Goal: Task Accomplishment & Management: Use online tool/utility

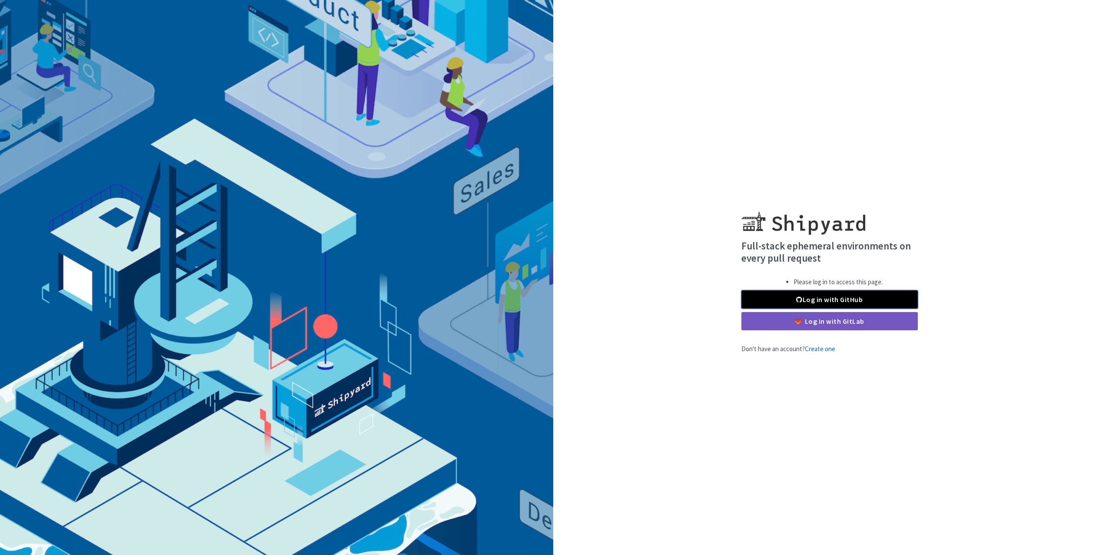
click at [785, 300] on link "Log in with GitHub" at bounding box center [829, 299] width 176 height 18
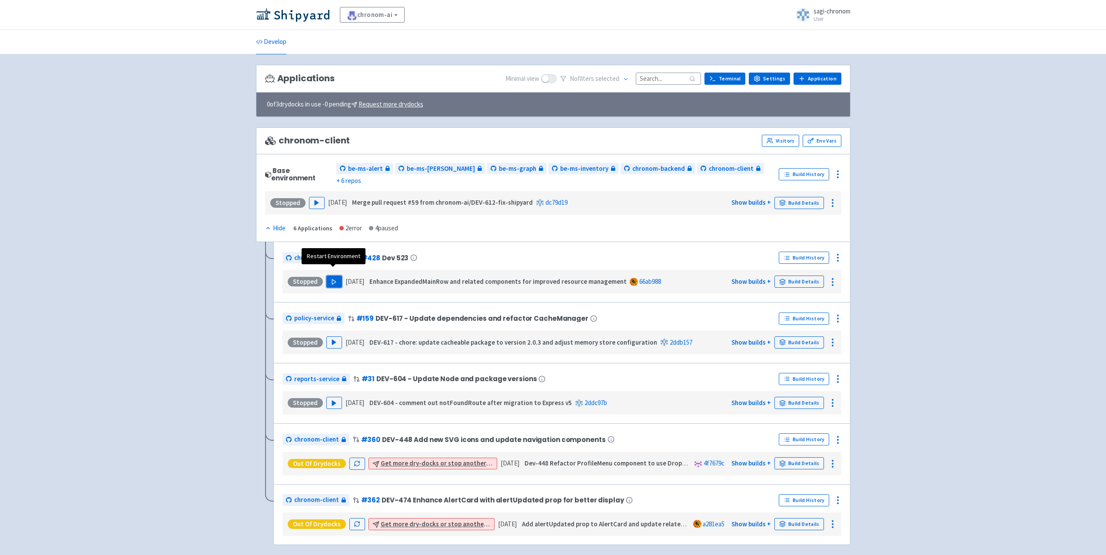
click at [334, 278] on icon "button" at bounding box center [334, 281] width 7 height 7
click at [808, 252] on link "Build History" at bounding box center [804, 258] width 50 height 12
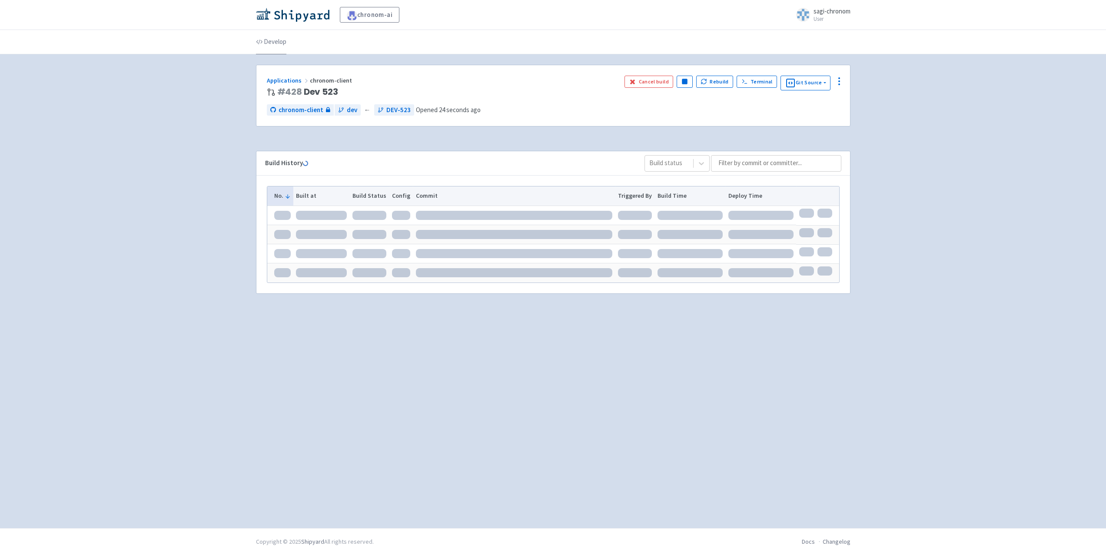
click at [272, 38] on link "Develop" at bounding box center [271, 42] width 30 height 24
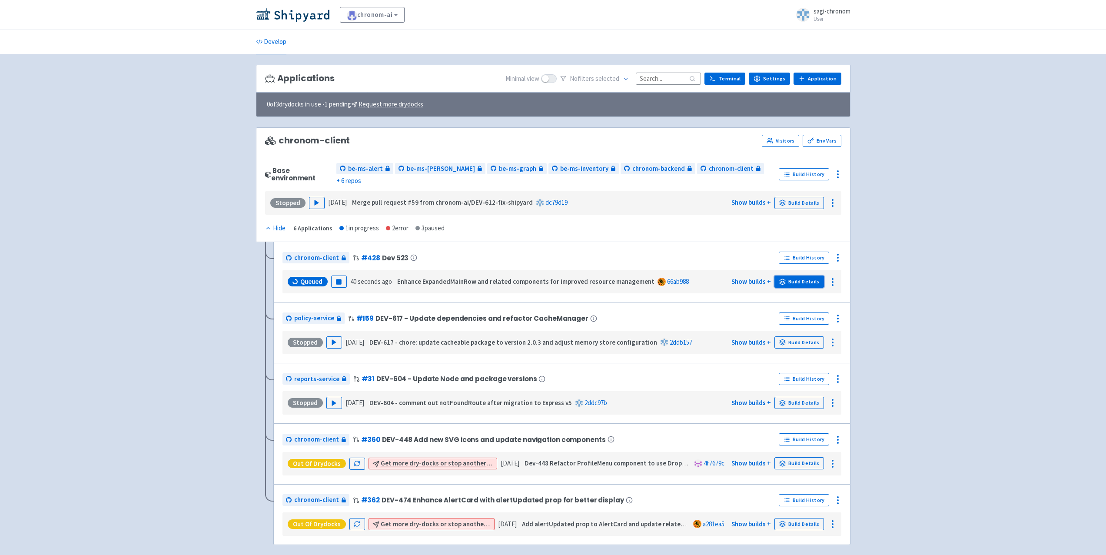
click at [788, 275] on link "Build Details" at bounding box center [799, 281] width 50 height 12
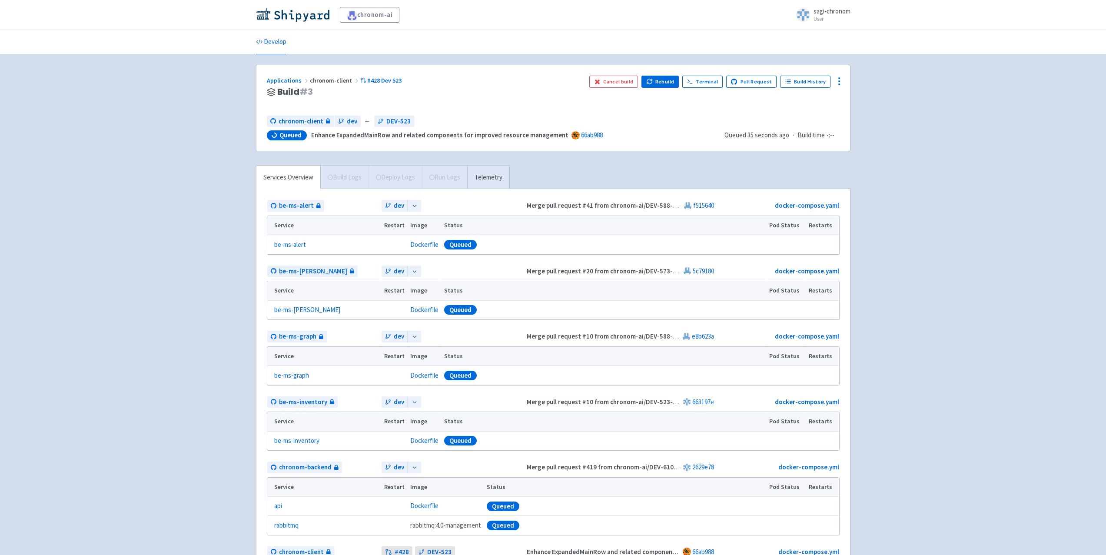
scroll to position [0, 0]
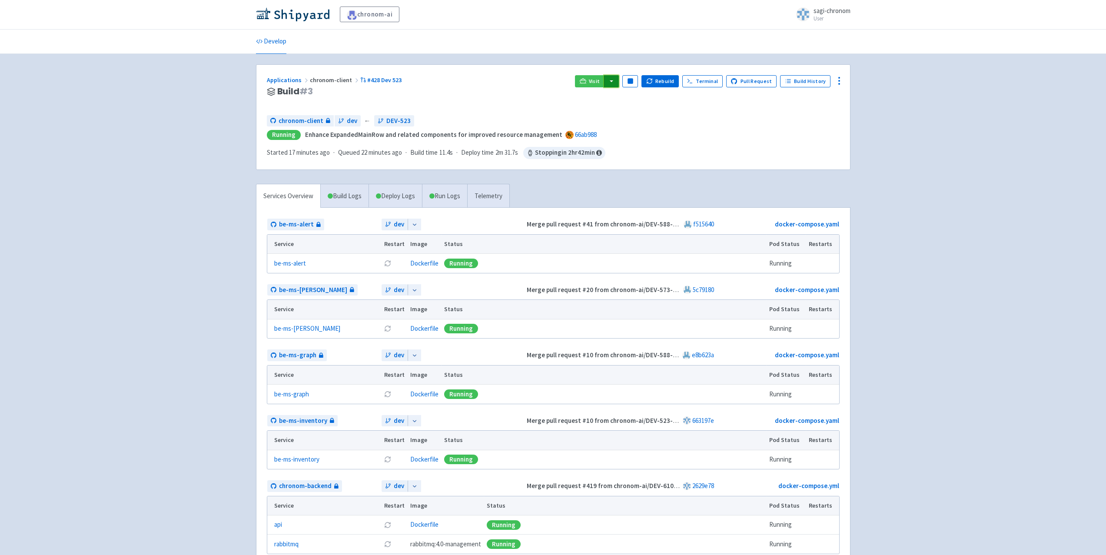
click at [616, 80] on button "button" at bounding box center [611, 81] width 15 height 12
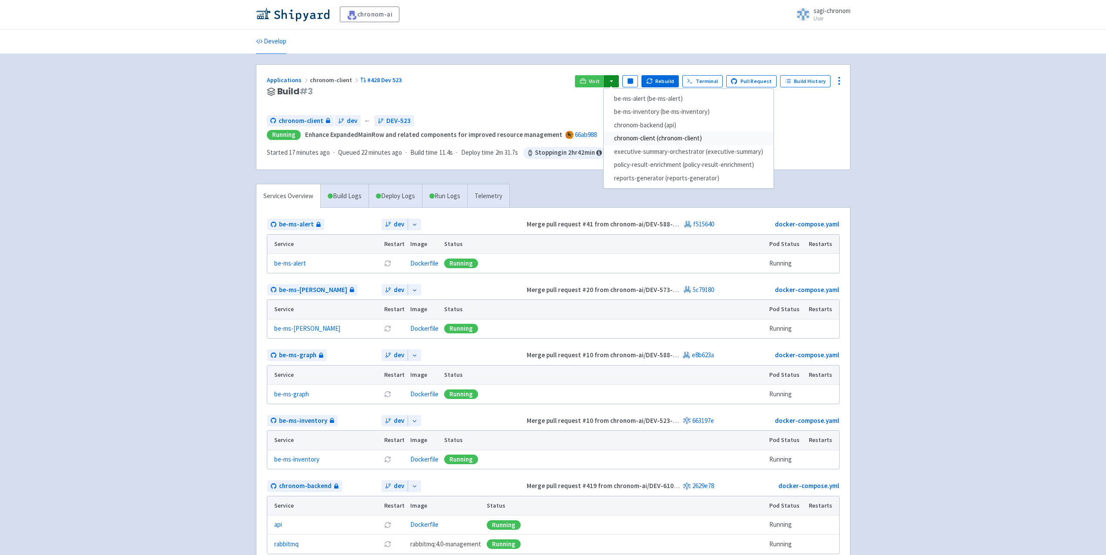
click at [638, 136] on link "chronom-client (chronom-client)" at bounding box center [688, 138] width 170 height 13
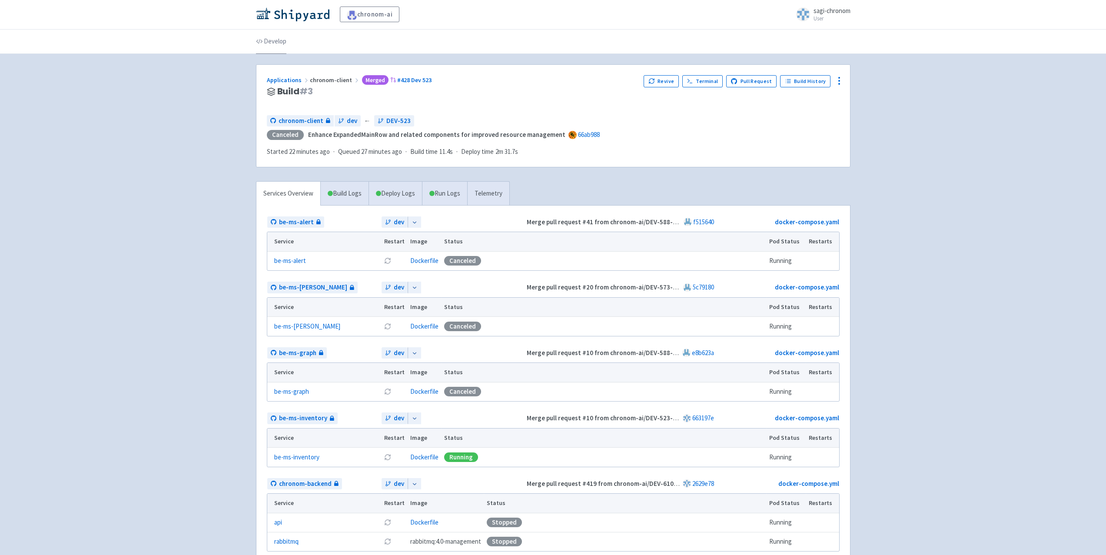
click at [278, 40] on link "Develop" at bounding box center [271, 42] width 30 height 24
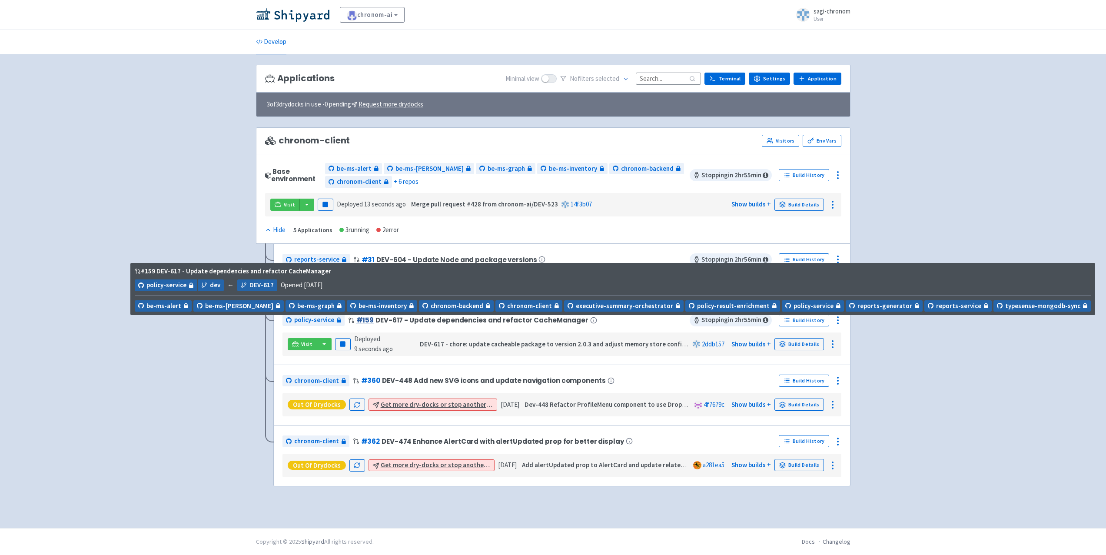
click at [363, 320] on link "# 159" at bounding box center [365, 319] width 18 height 9
